Goal: Check status: Check status

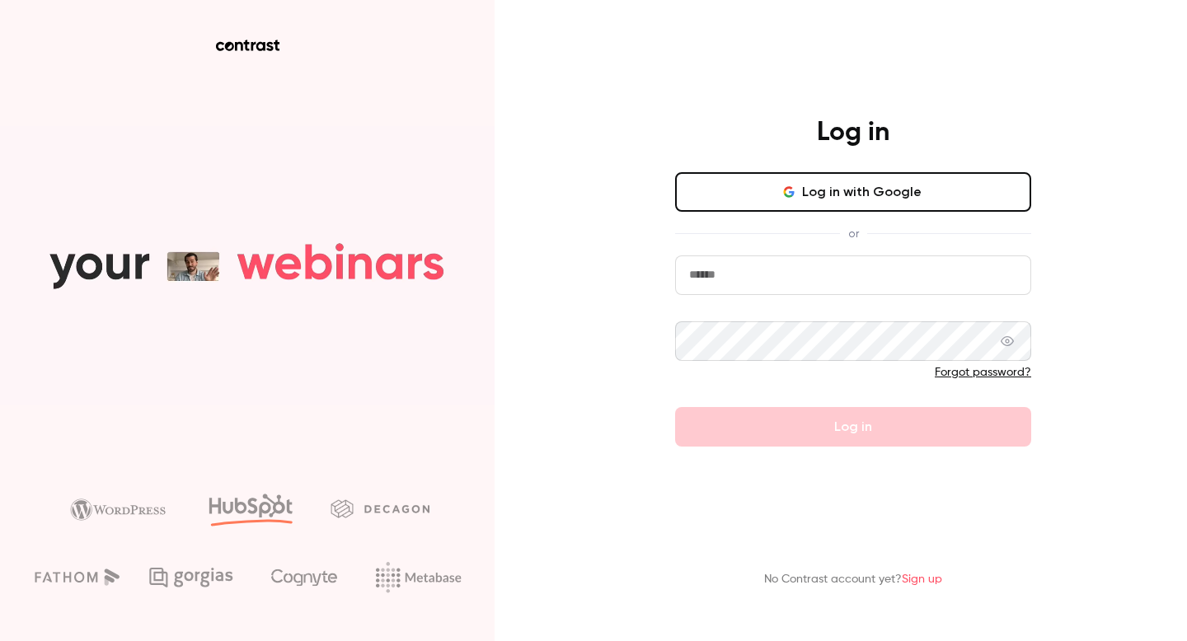
click at [799, 193] on button "Log in with Google" at bounding box center [853, 192] width 356 height 40
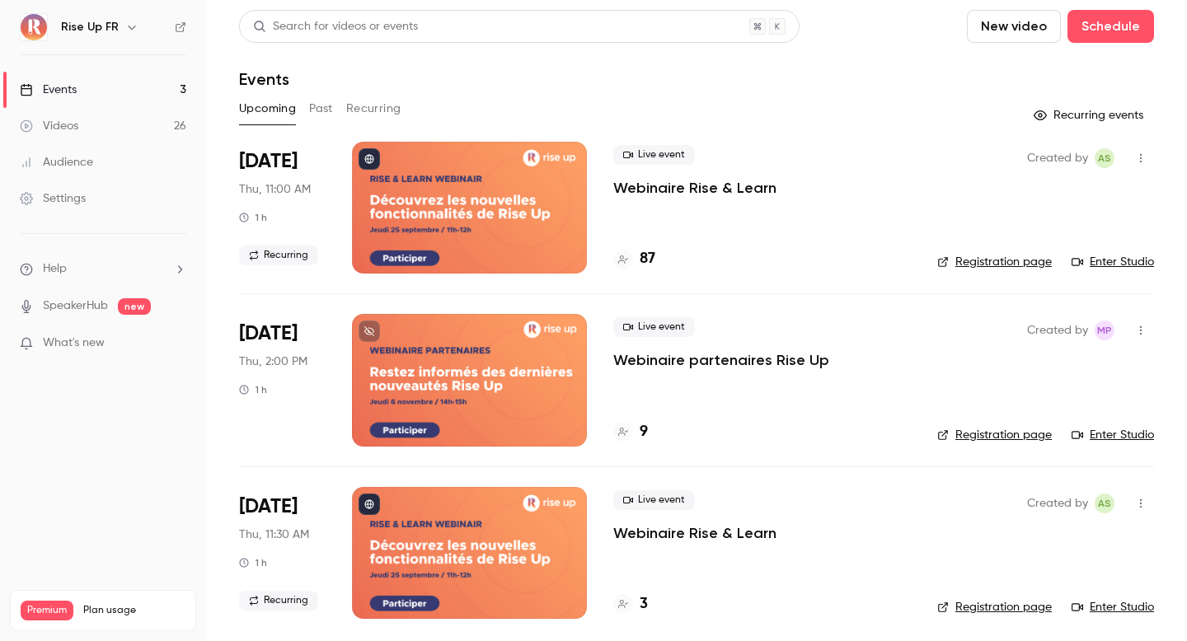
scroll to position [7, 0]
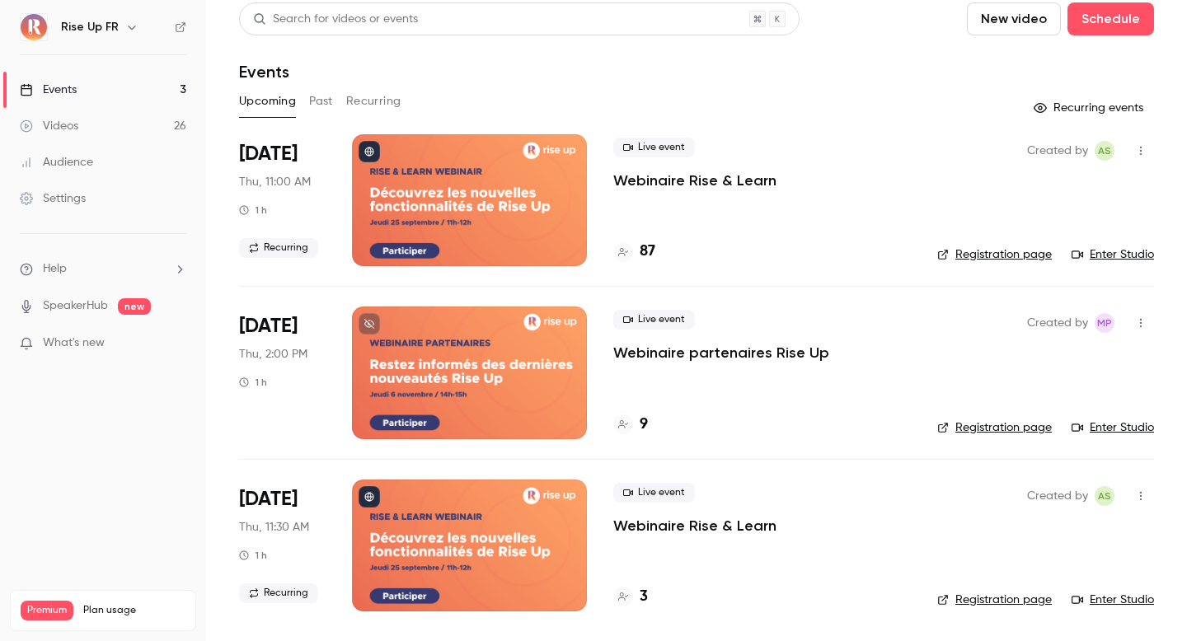
click at [321, 96] on button "Past" at bounding box center [321, 101] width 24 height 26
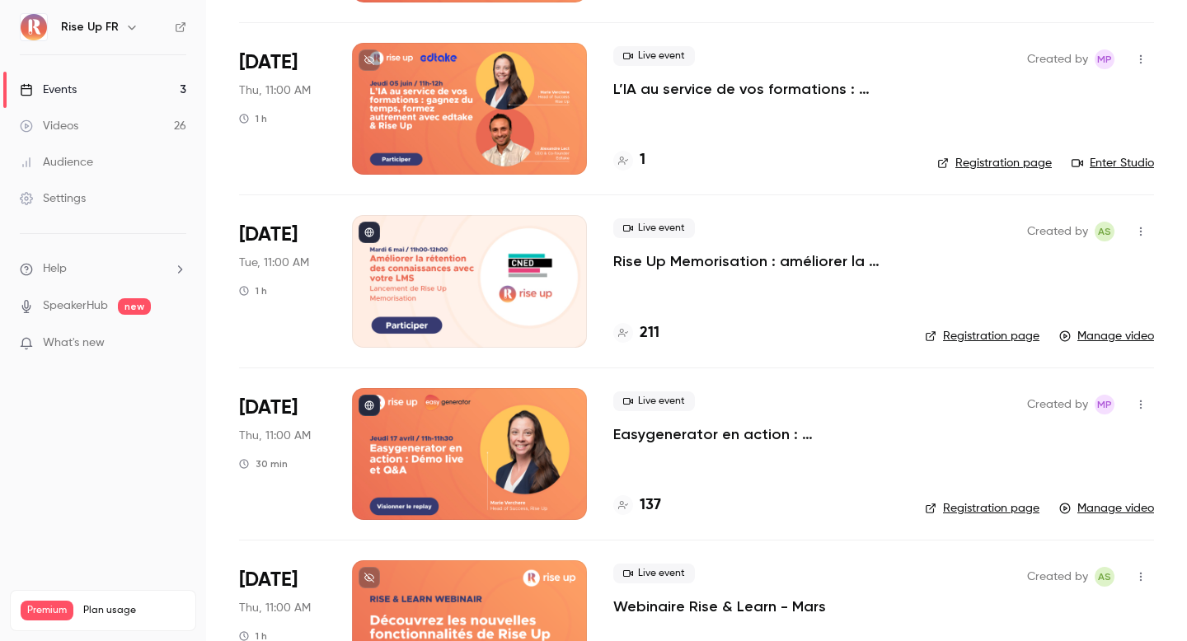
scroll to position [587, 0]
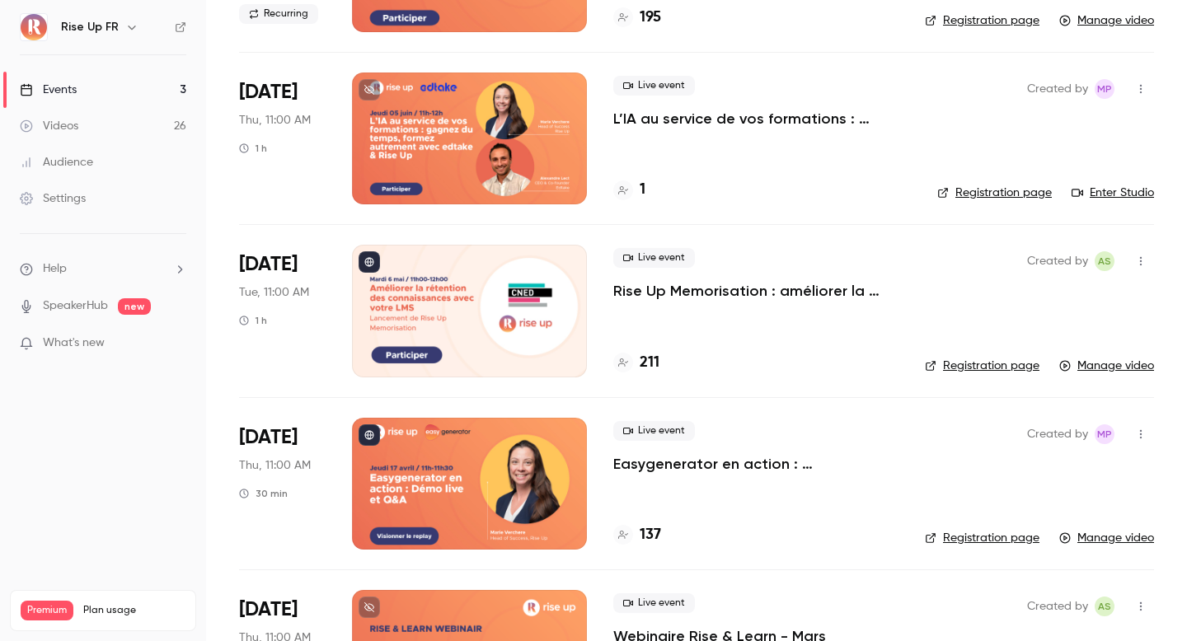
click at [149, 87] on link "Events 3" at bounding box center [103, 90] width 206 height 36
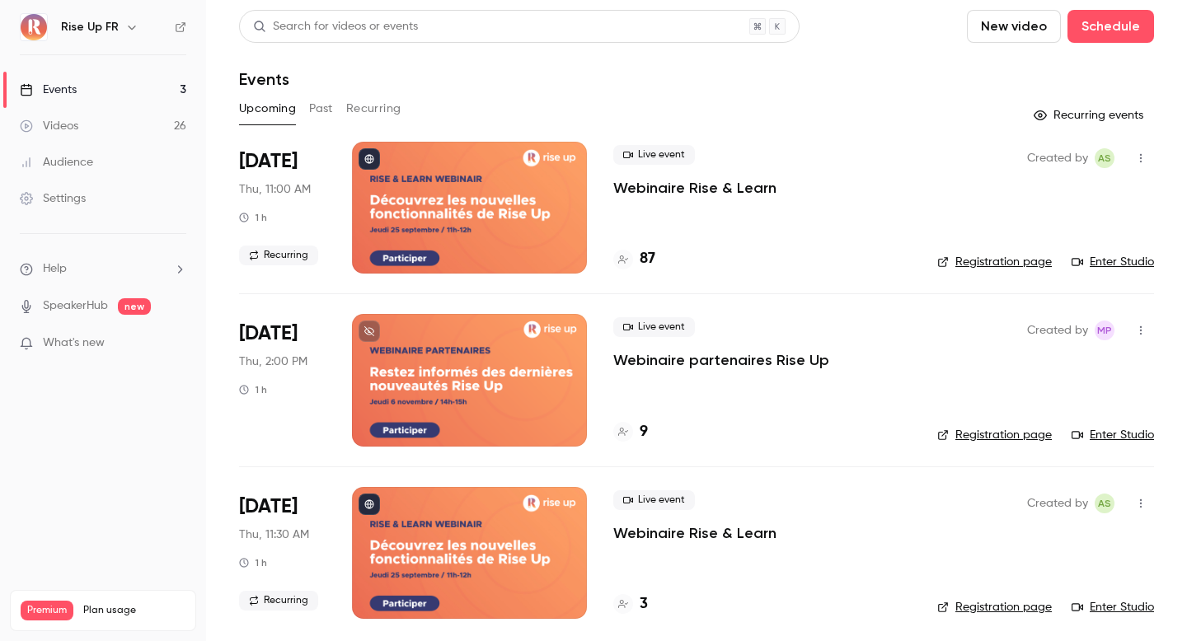
click at [456, 183] on div at bounding box center [469, 208] width 235 height 132
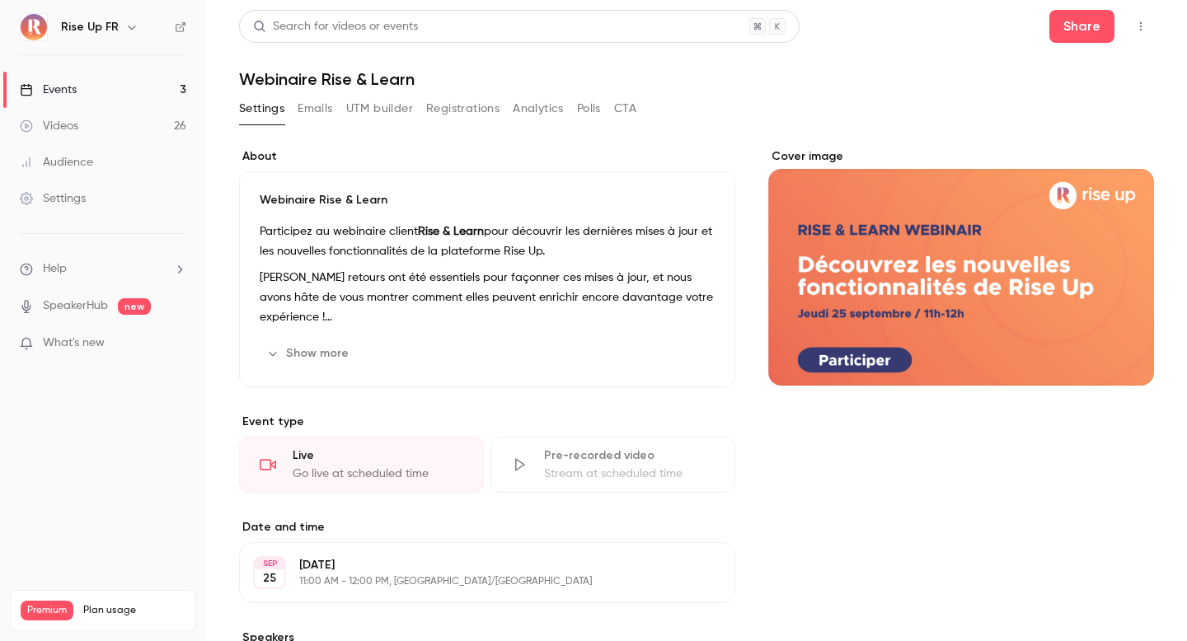
click at [447, 106] on button "Registrations" at bounding box center [462, 109] width 73 height 26
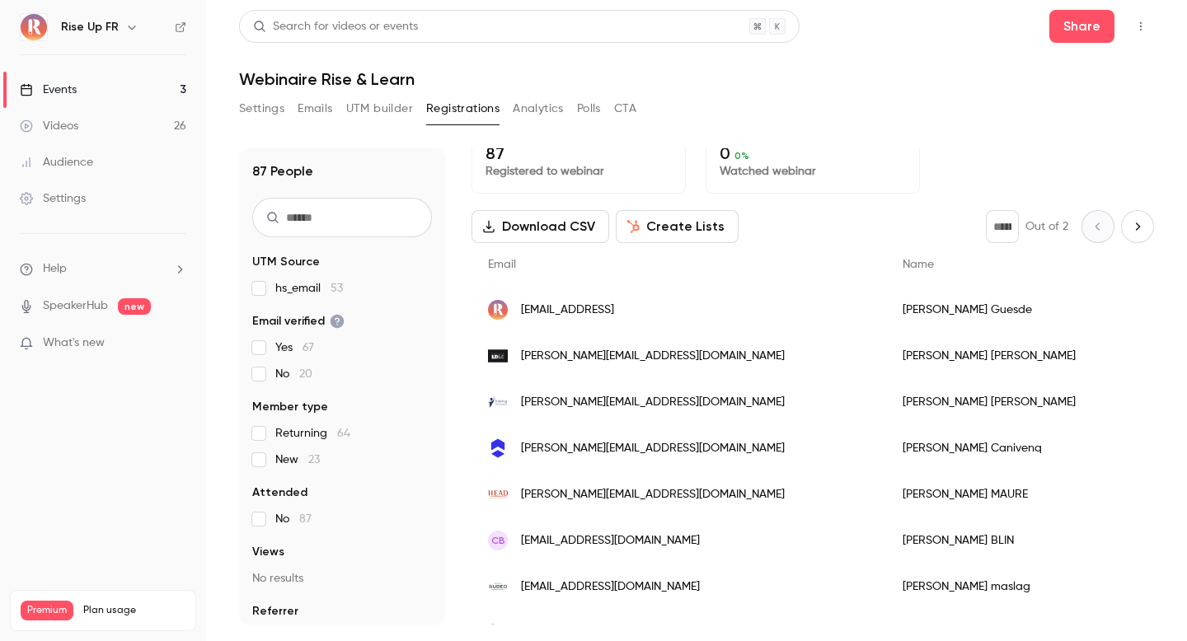
click at [1136, 226] on icon "Next page" at bounding box center [1138, 226] width 18 height 13
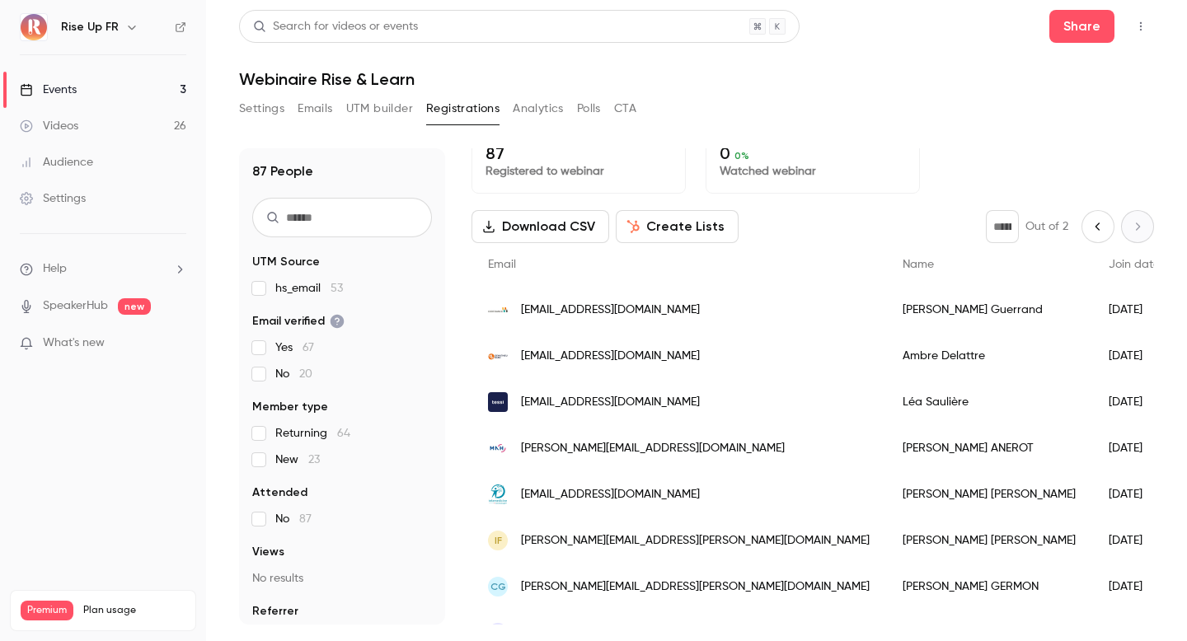
click at [1101, 219] on button "Previous page" at bounding box center [1098, 226] width 33 height 33
type input "*"
